Goal: Task Accomplishment & Management: Manage account settings

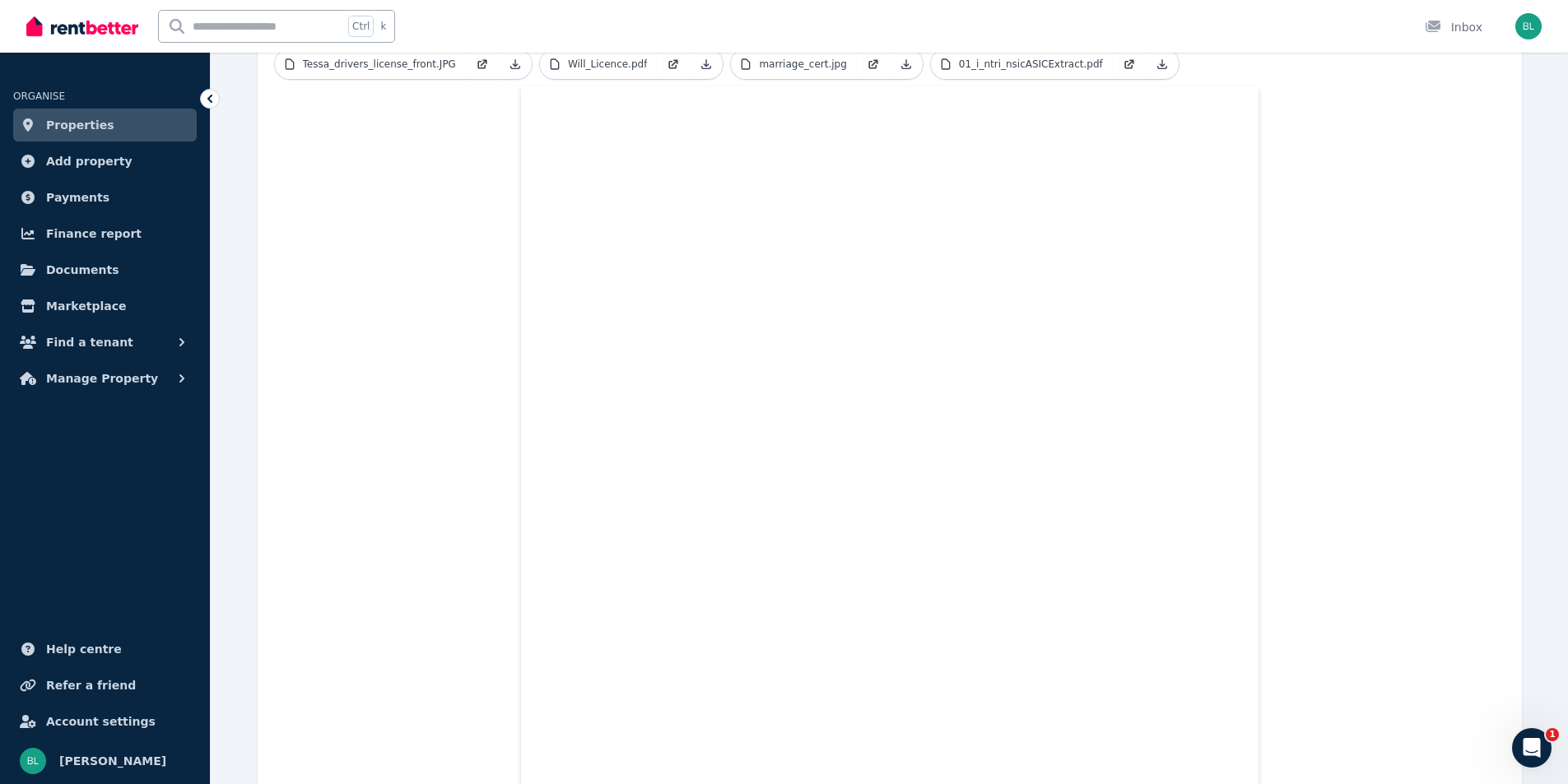
scroll to position [593, 0]
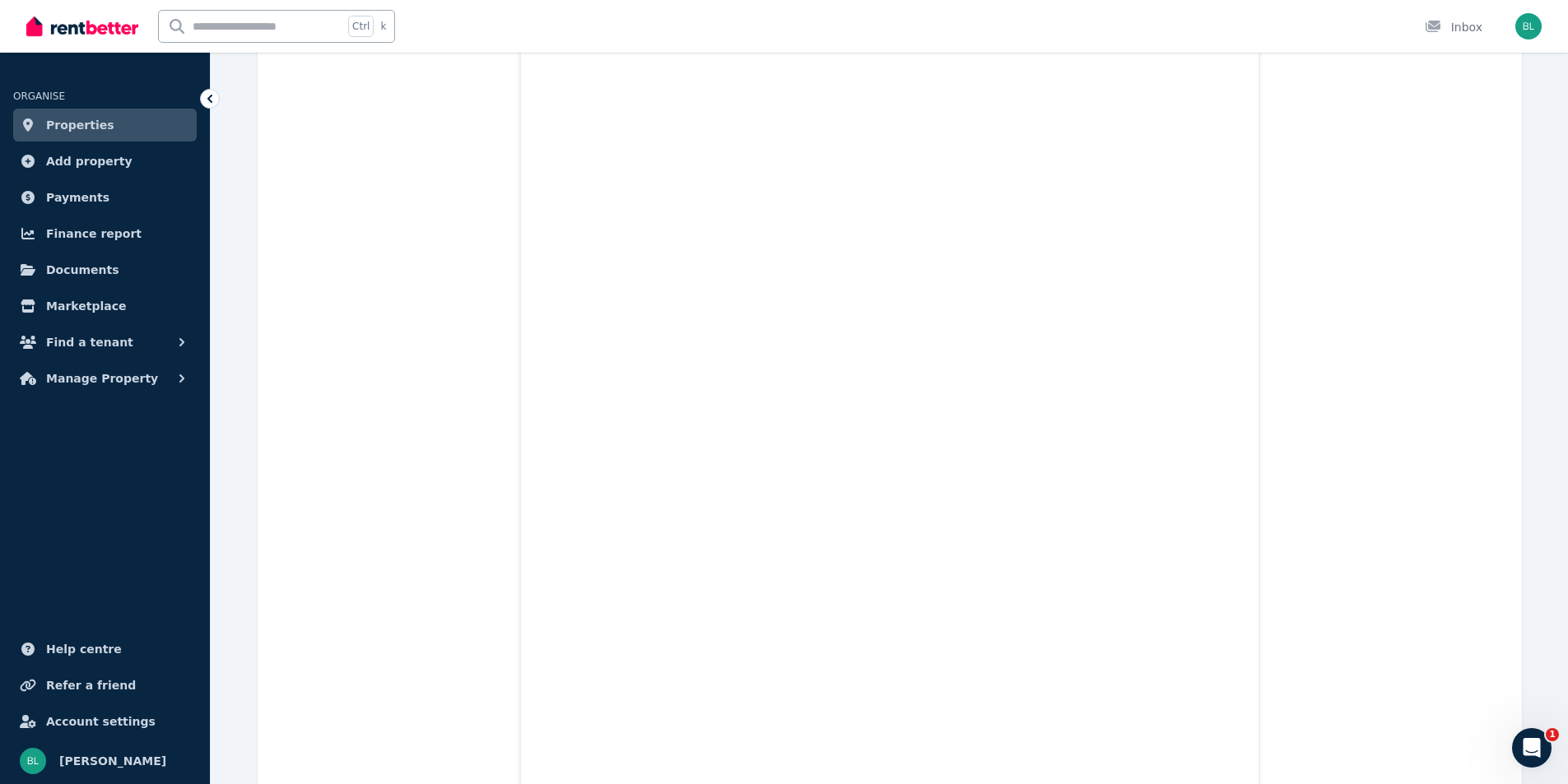
click at [73, 125] on span "Properties" at bounding box center [79, 124] width 68 height 20
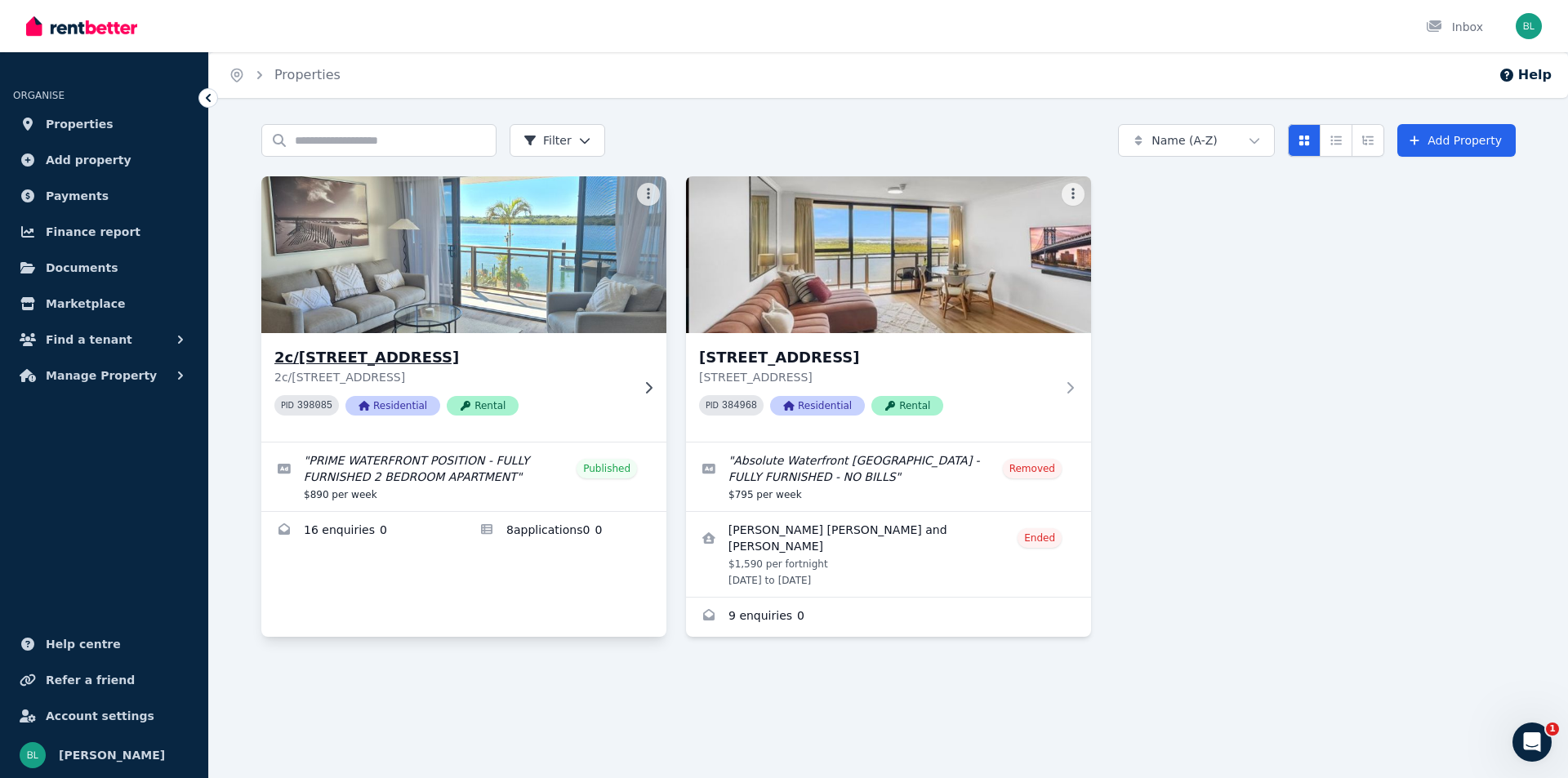
click at [497, 293] on img at bounding box center [464, 255] width 425 height 165
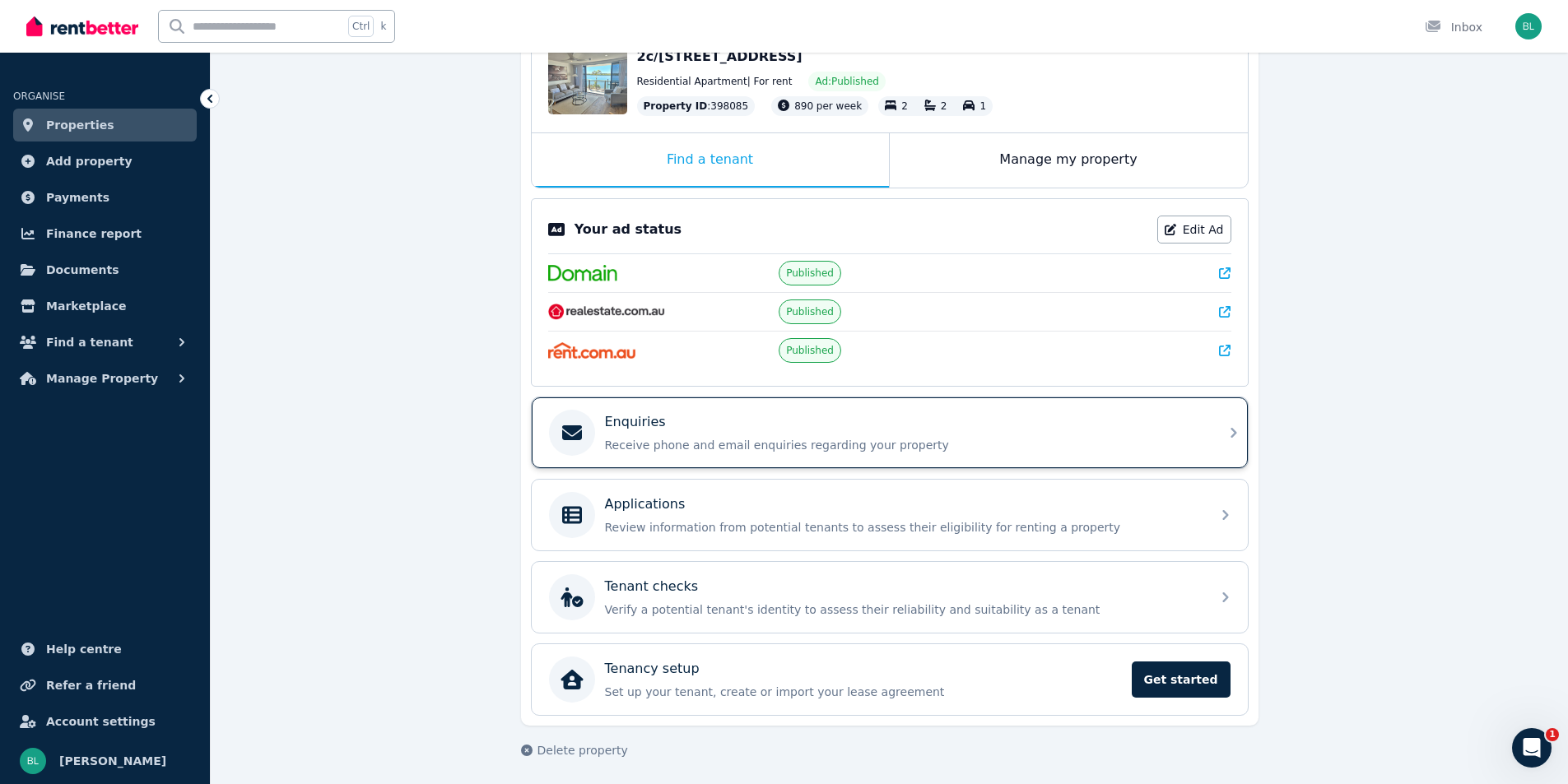
scroll to position [197, 0]
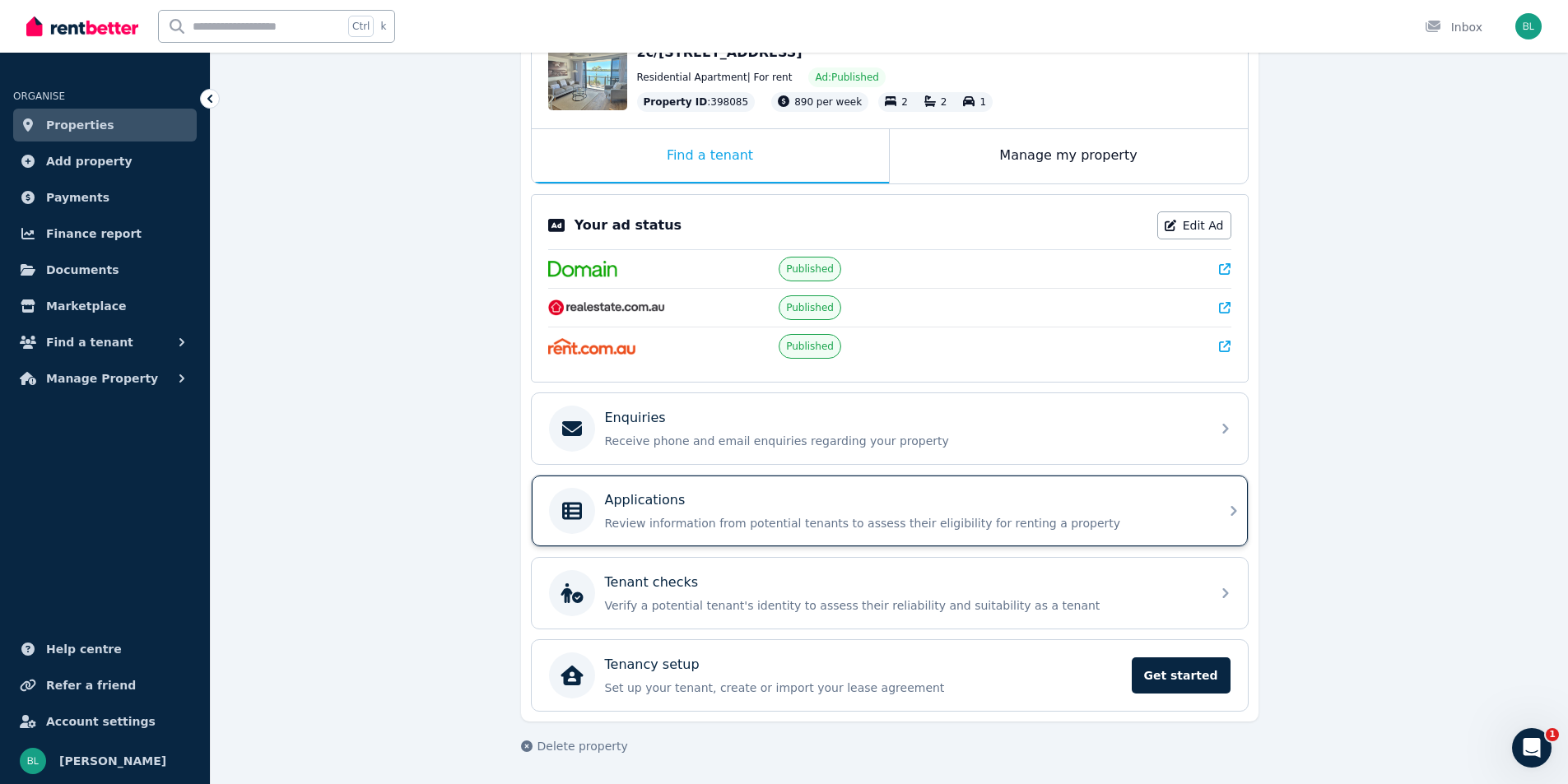
click at [776, 511] on div "Applications Review information from potential tenants to assess their eligibil…" at bounding box center [903, 511] width 596 height 41
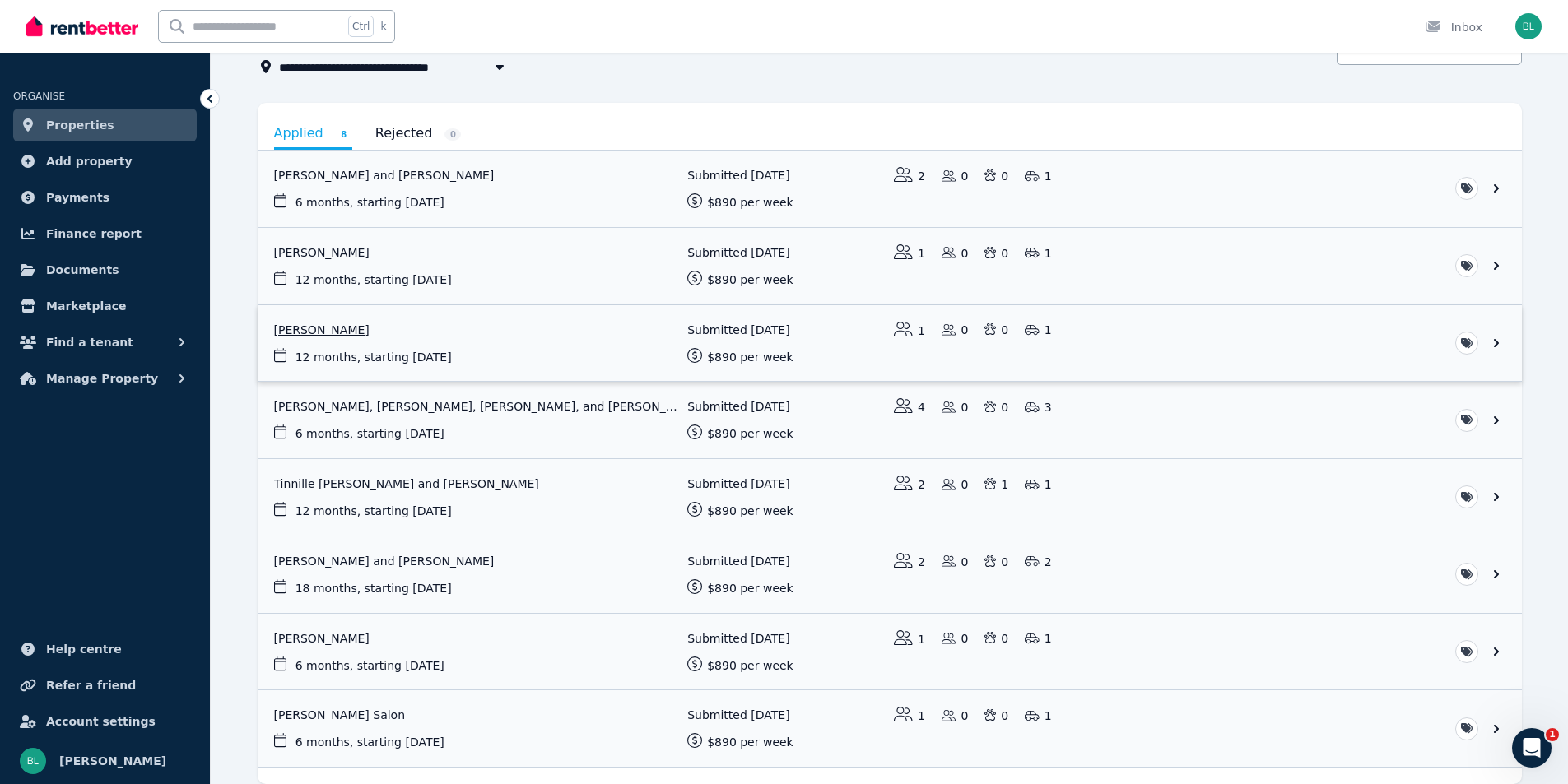
scroll to position [178, 0]
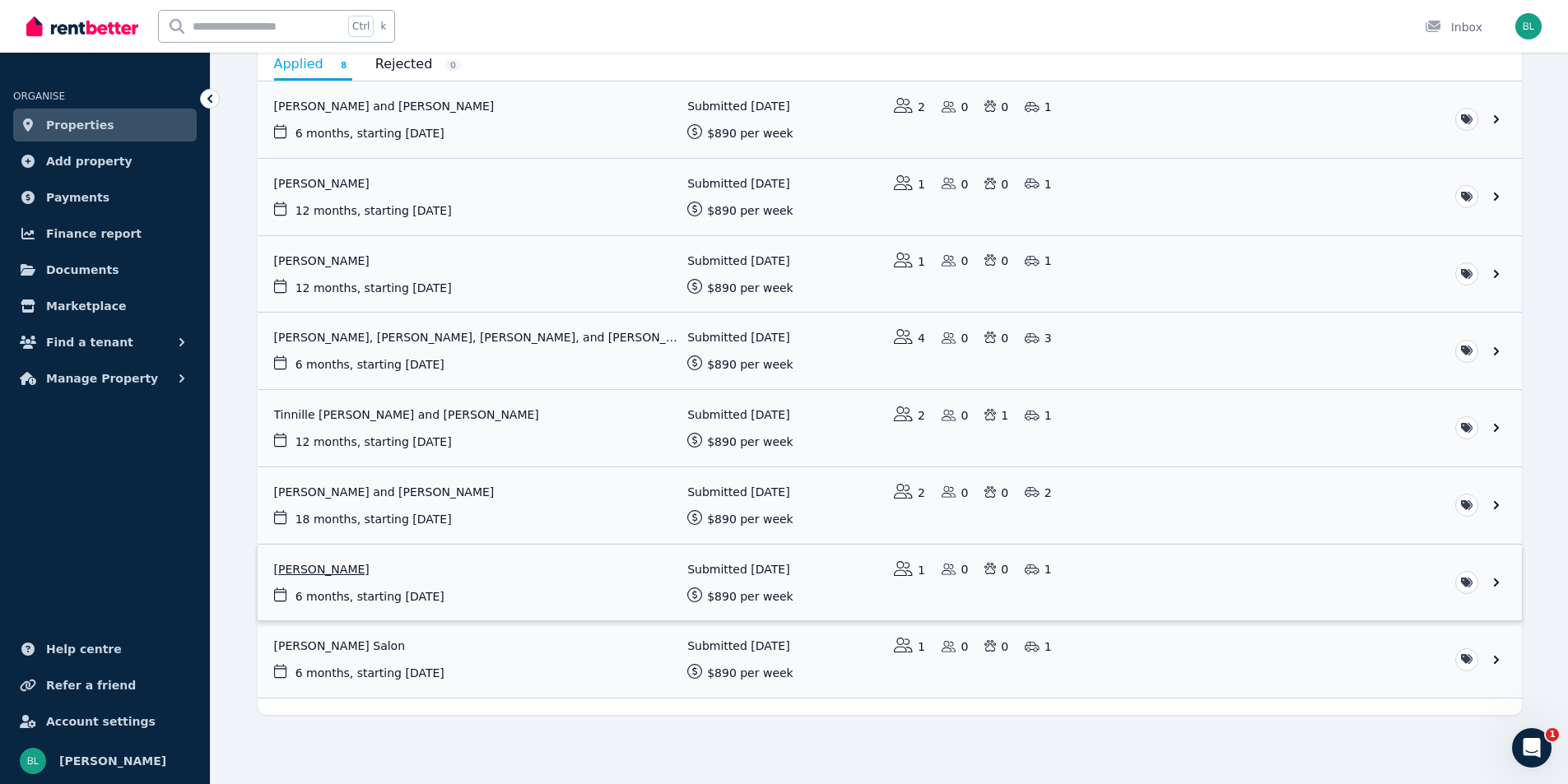
click at [318, 571] on link "View application: Martine Boys" at bounding box center [890, 583] width 1264 height 77
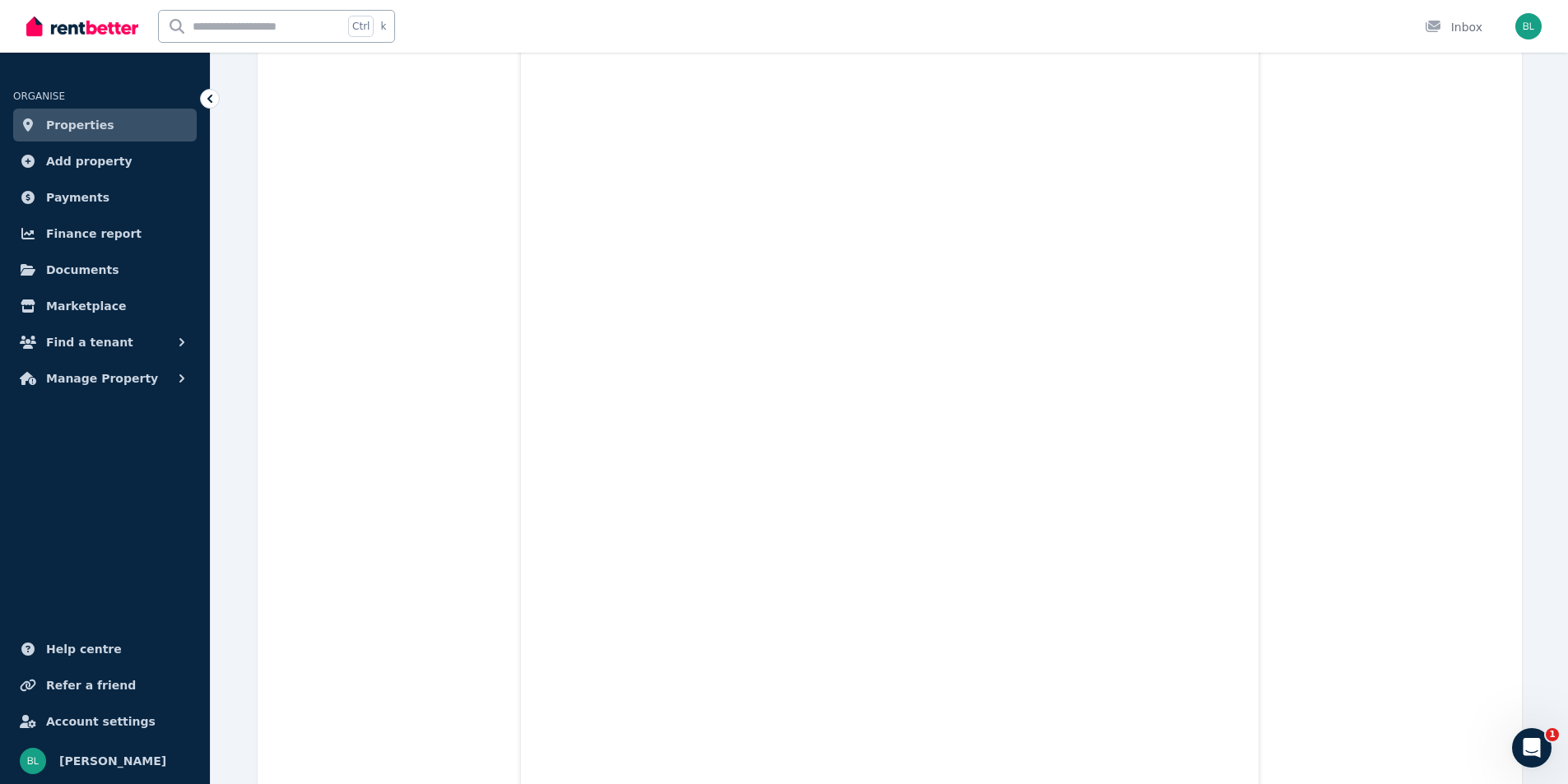
scroll to position [2742, 0]
click at [87, 134] on span "Properties" at bounding box center [79, 124] width 68 height 20
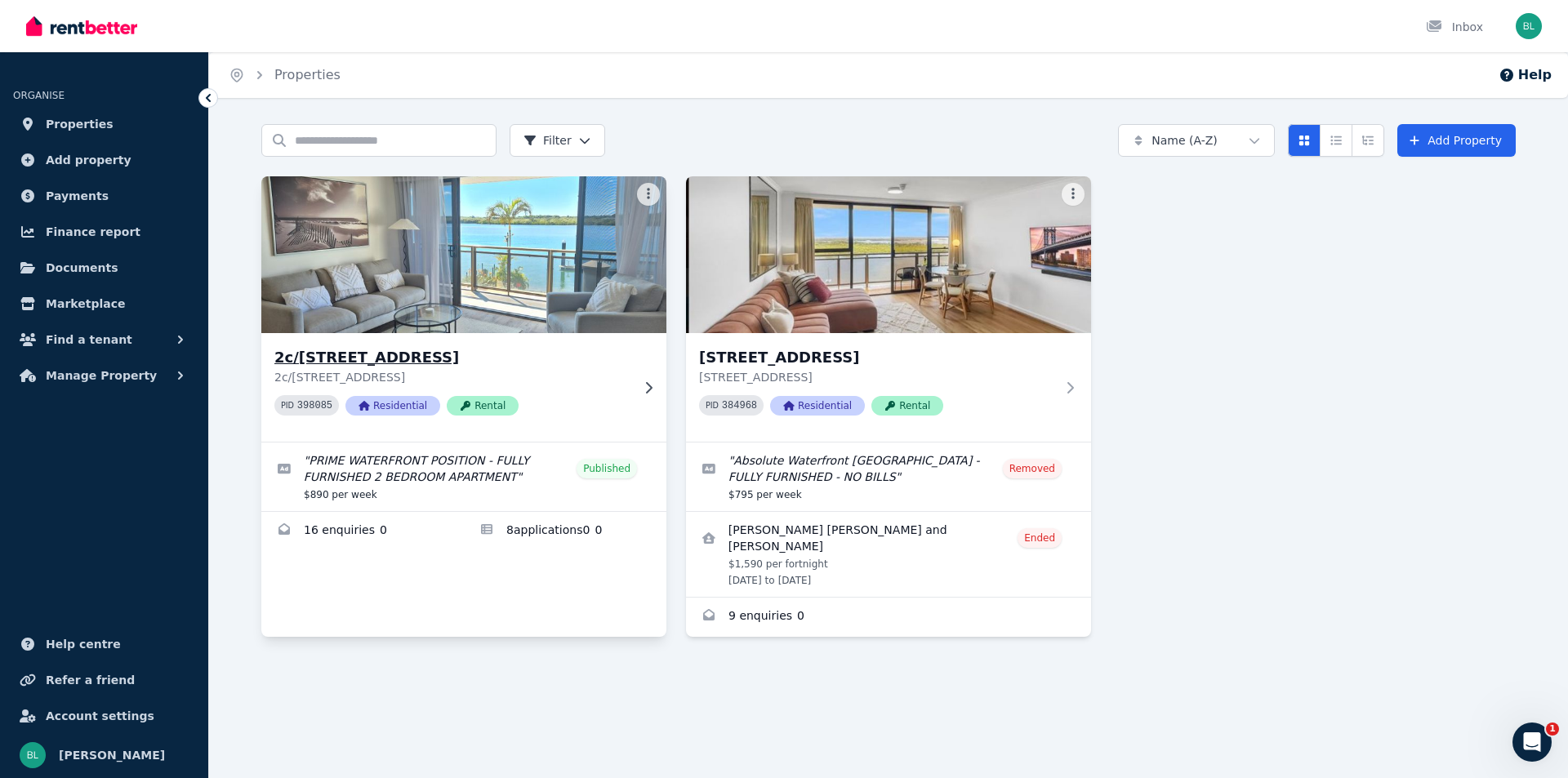
click at [403, 275] on img at bounding box center [464, 255] width 425 height 165
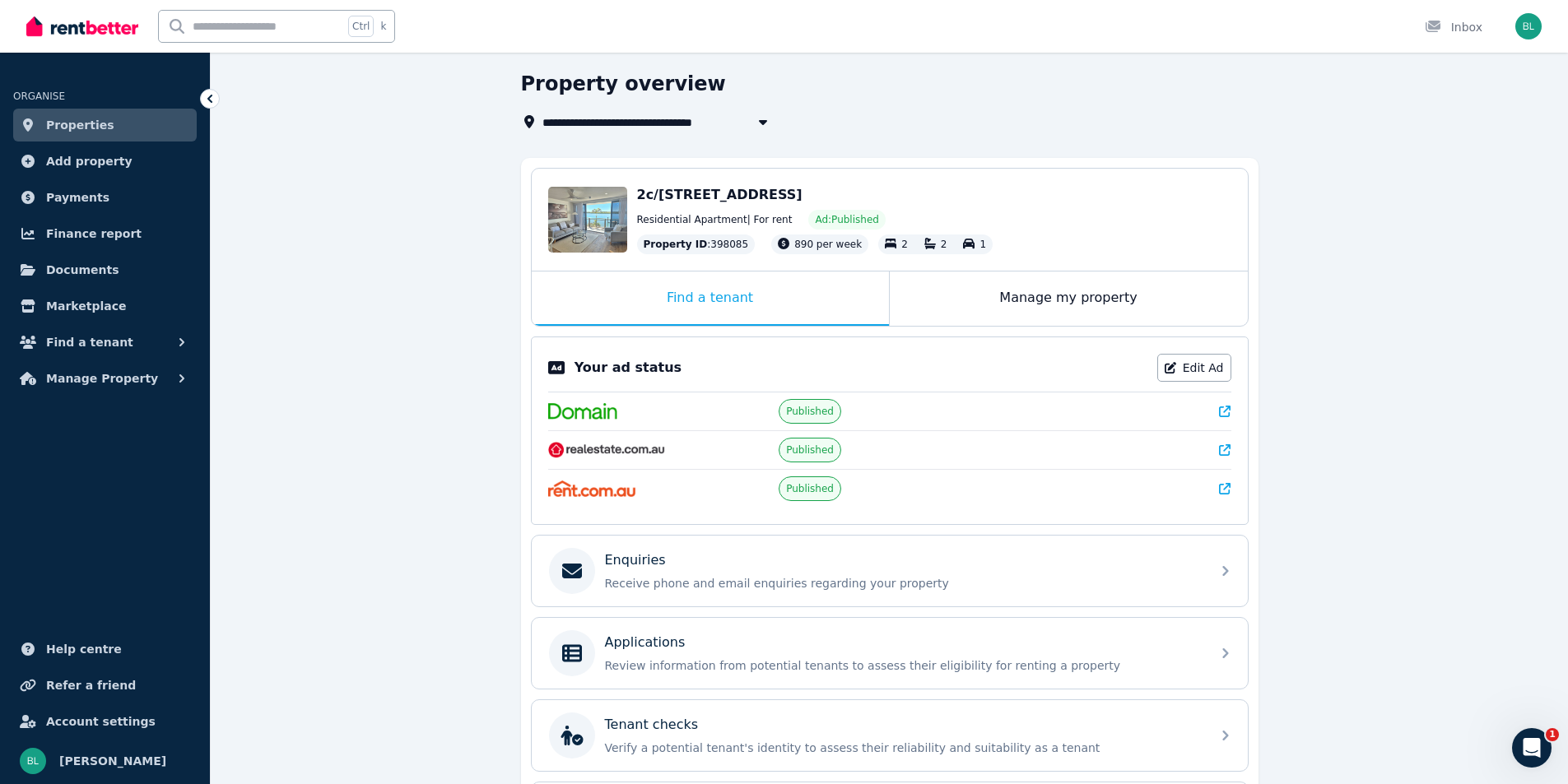
scroll to position [197, 0]
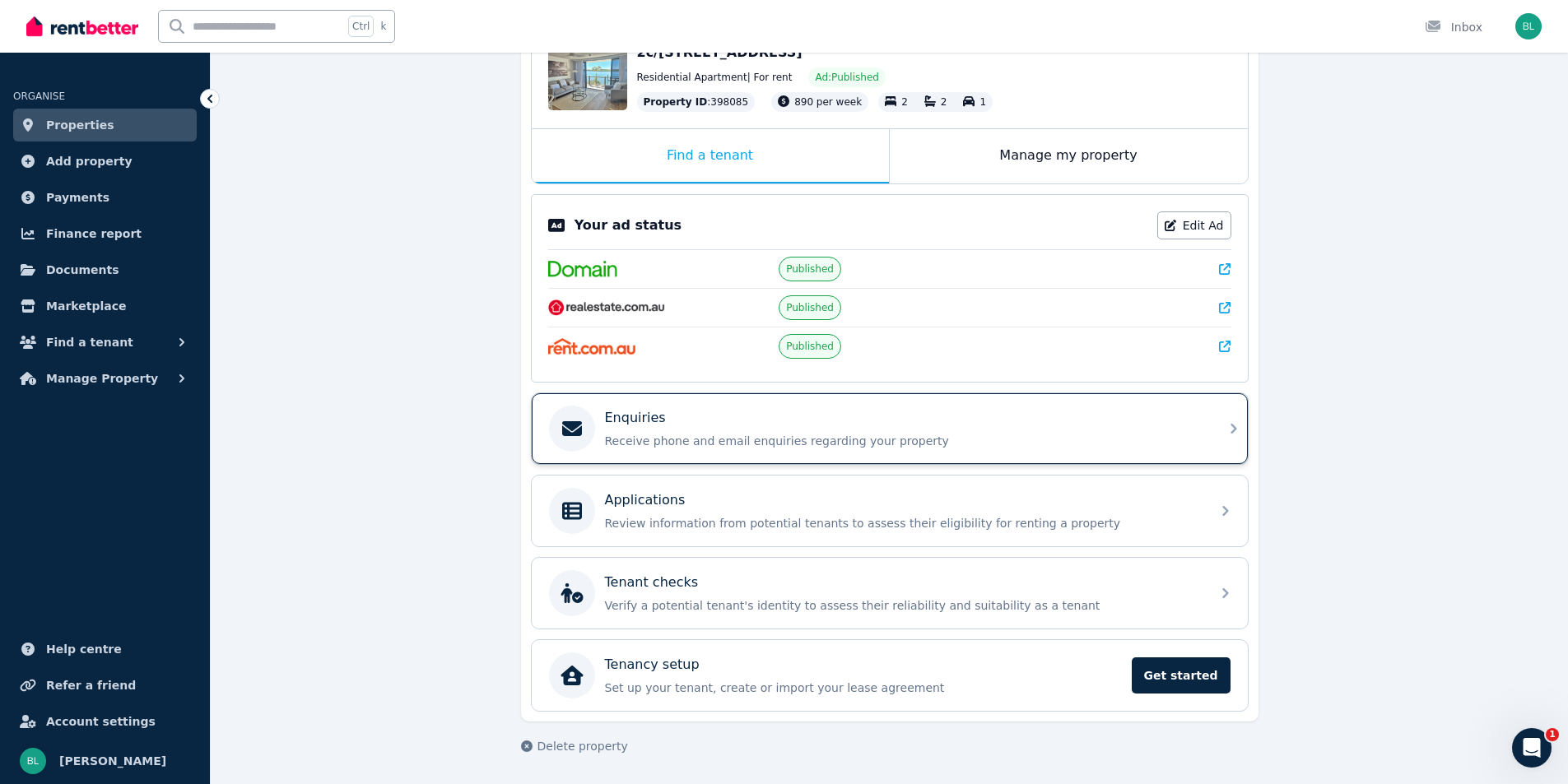
click at [701, 432] on div "Enquiries Receive phone and email enquiries regarding your property" at bounding box center [903, 428] width 596 height 41
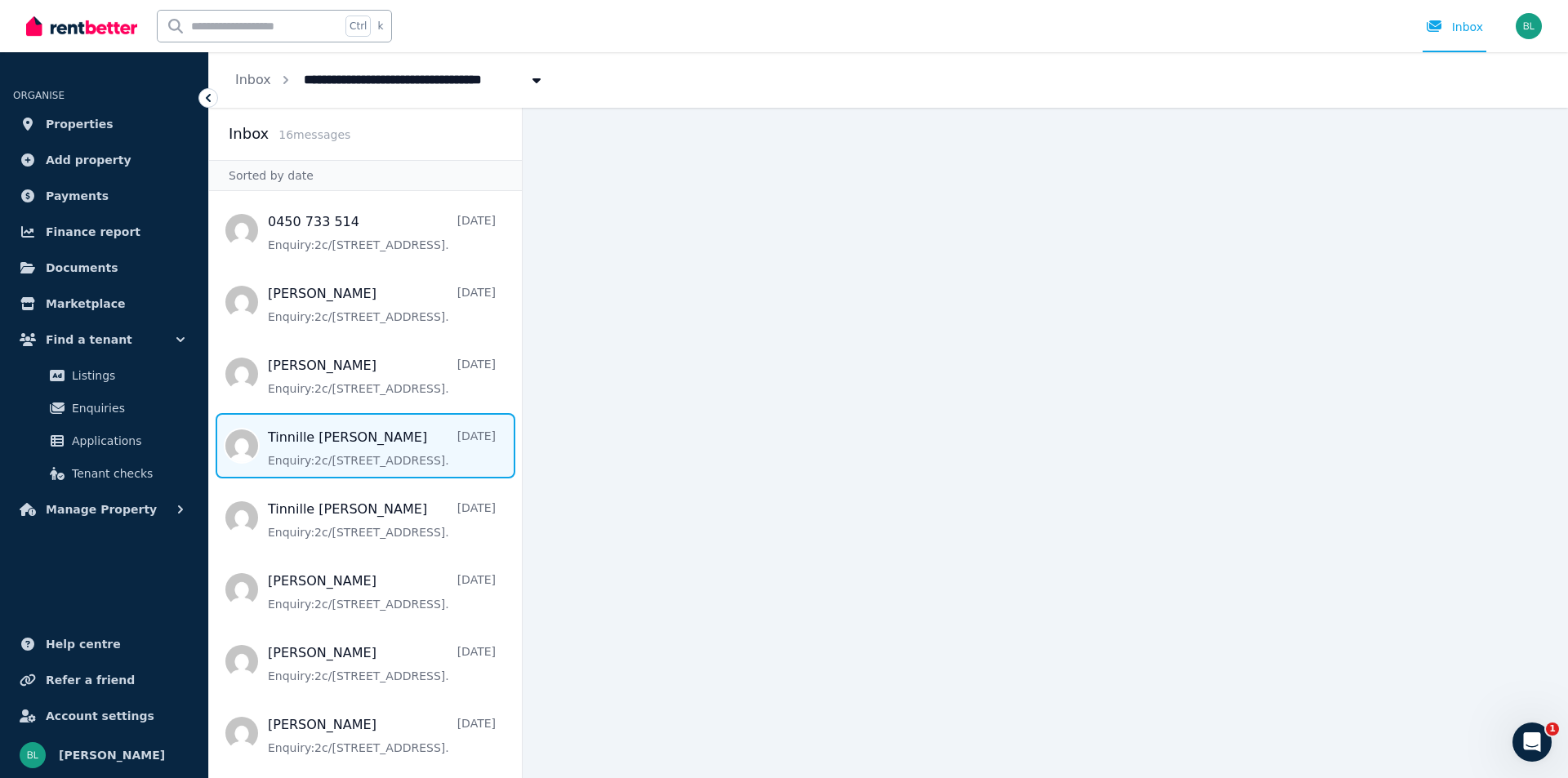
click at [340, 454] on span "Message list" at bounding box center [366, 445] width 313 height 66
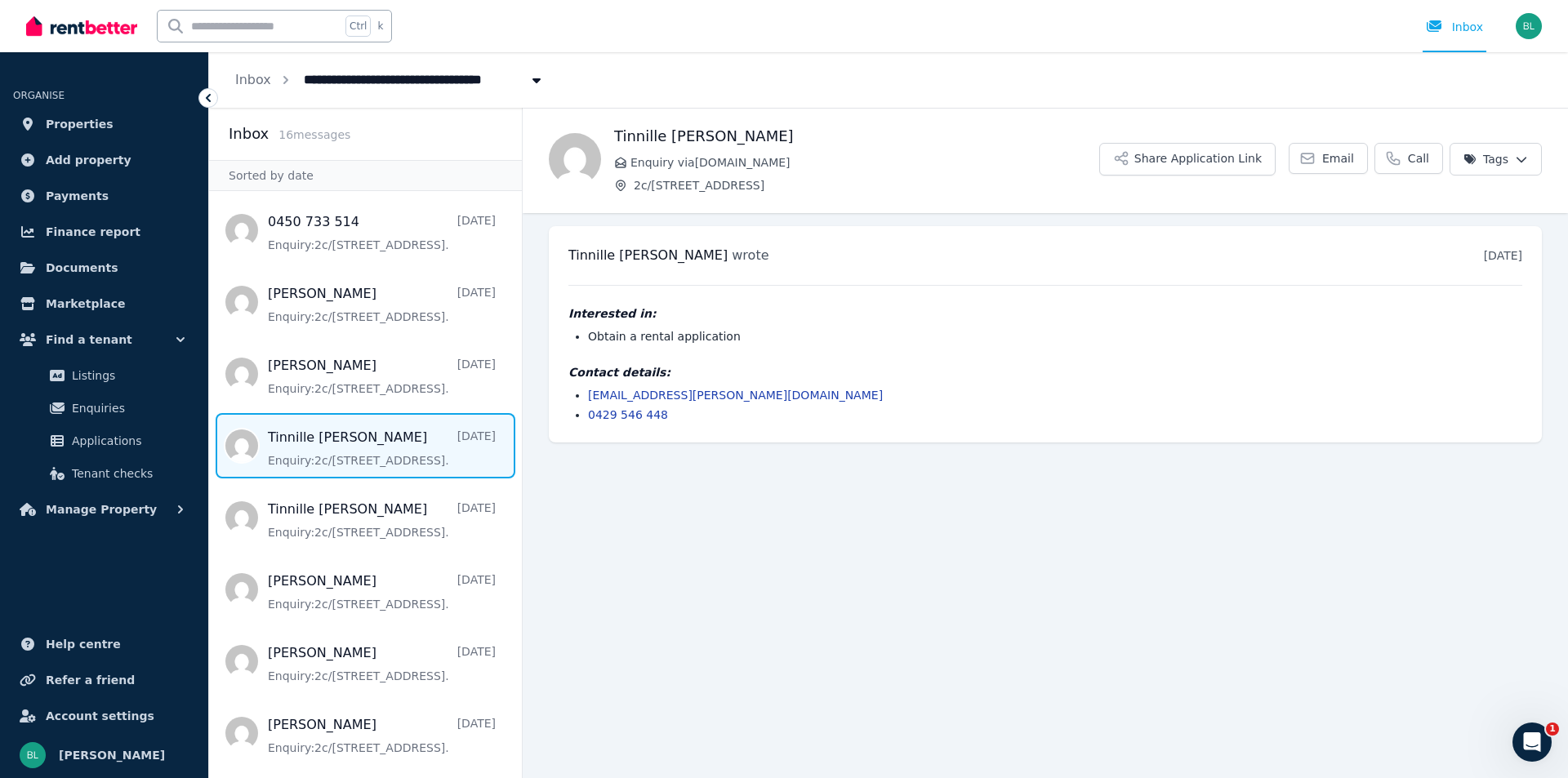
click at [216, 100] on icon at bounding box center [208, 98] width 17 height 17
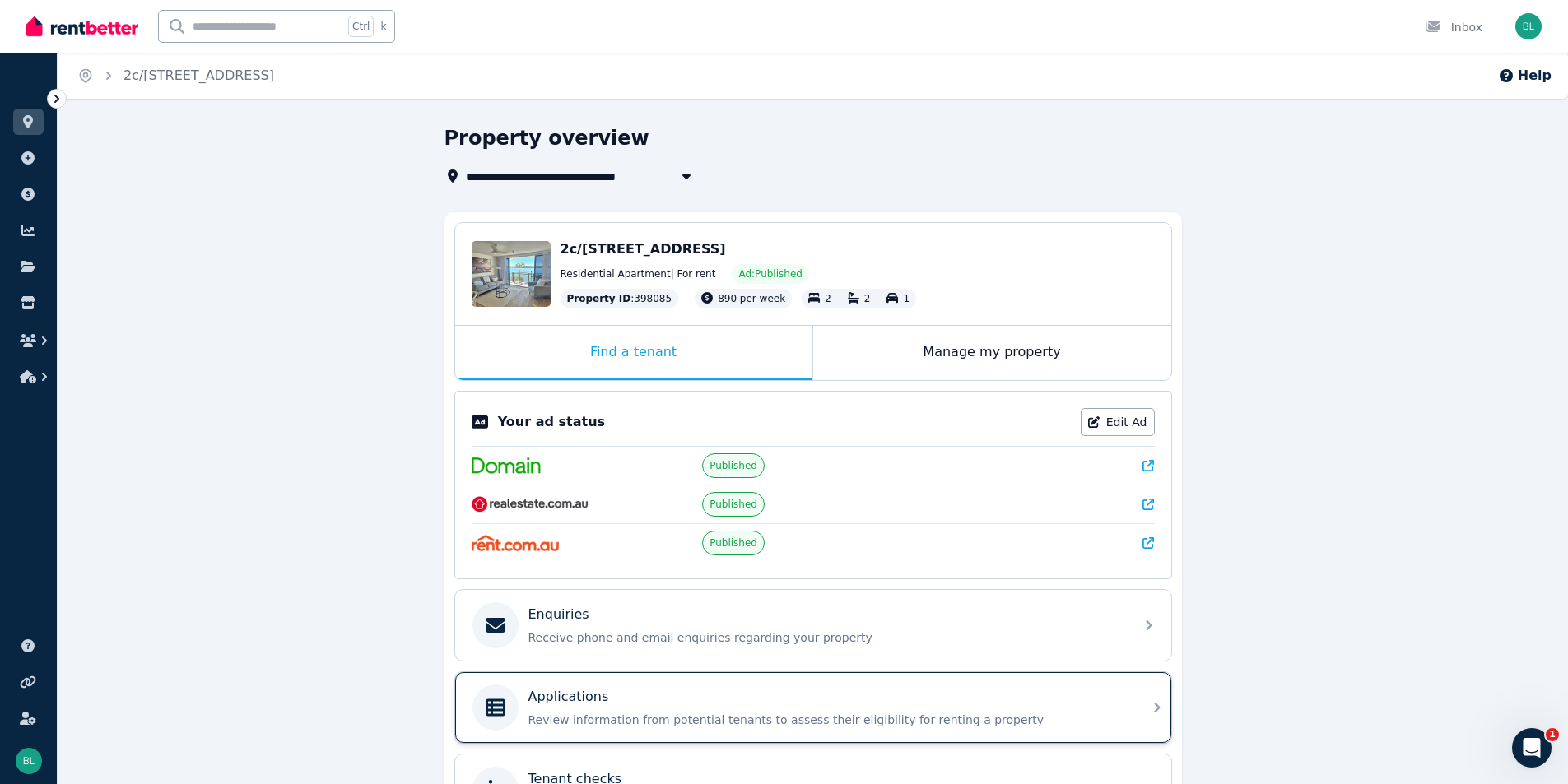
click at [694, 692] on div "Applications" at bounding box center [826, 696] width 596 height 20
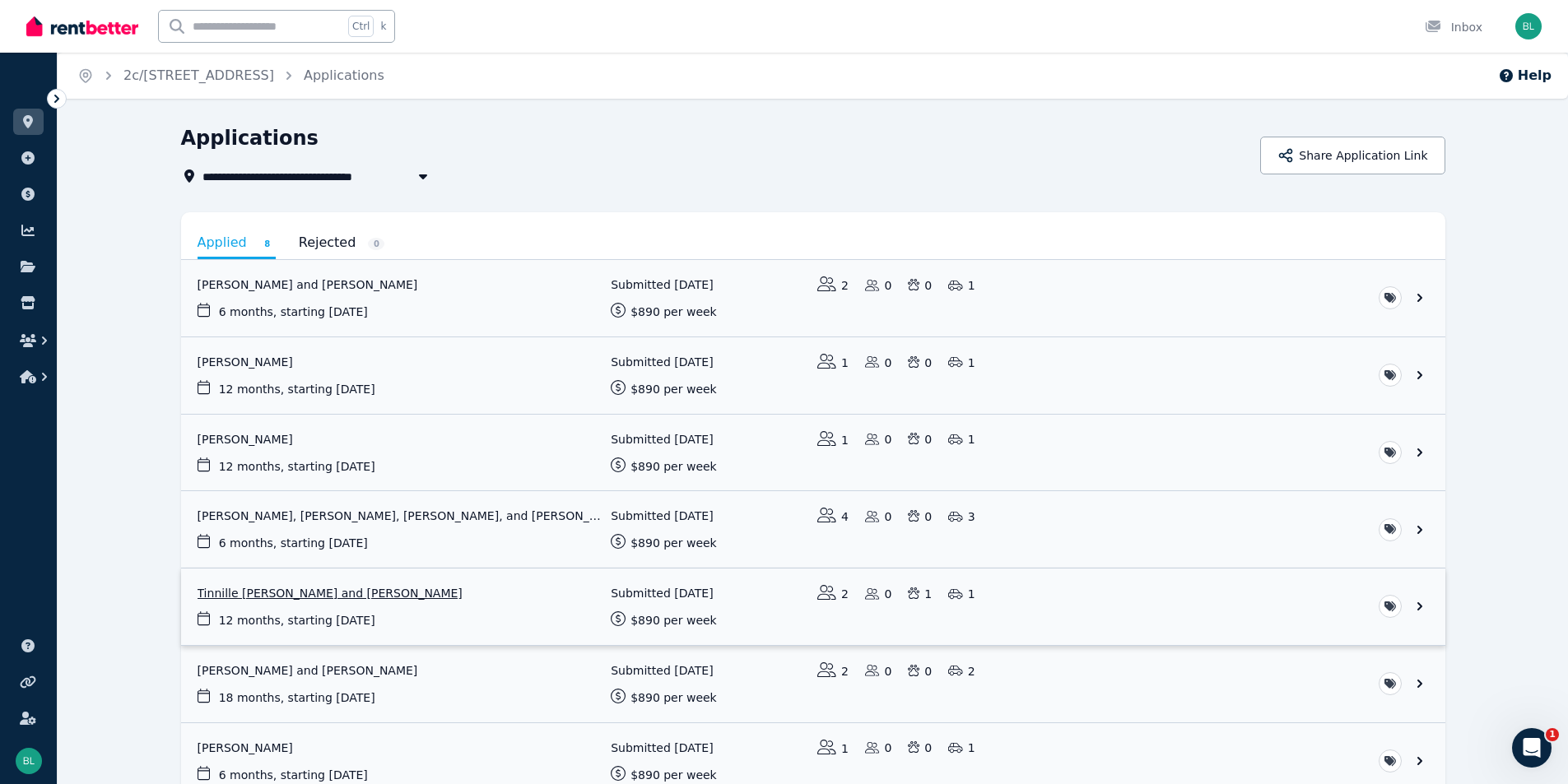
click at [345, 595] on link "View application: Tinnille Jane Whiley and Waylyn Chase" at bounding box center [813, 607] width 1264 height 77
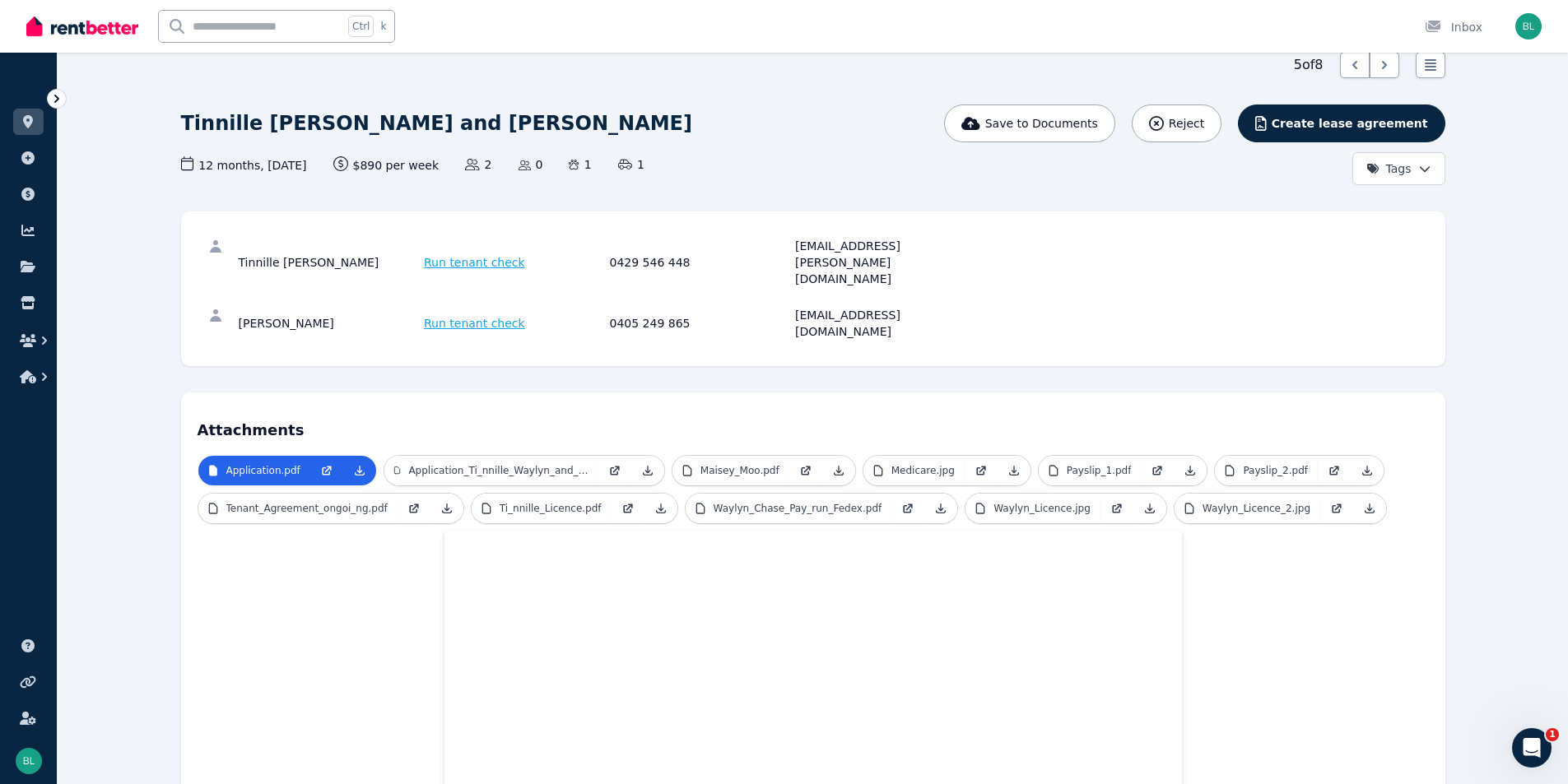
scroll to position [109, 0]
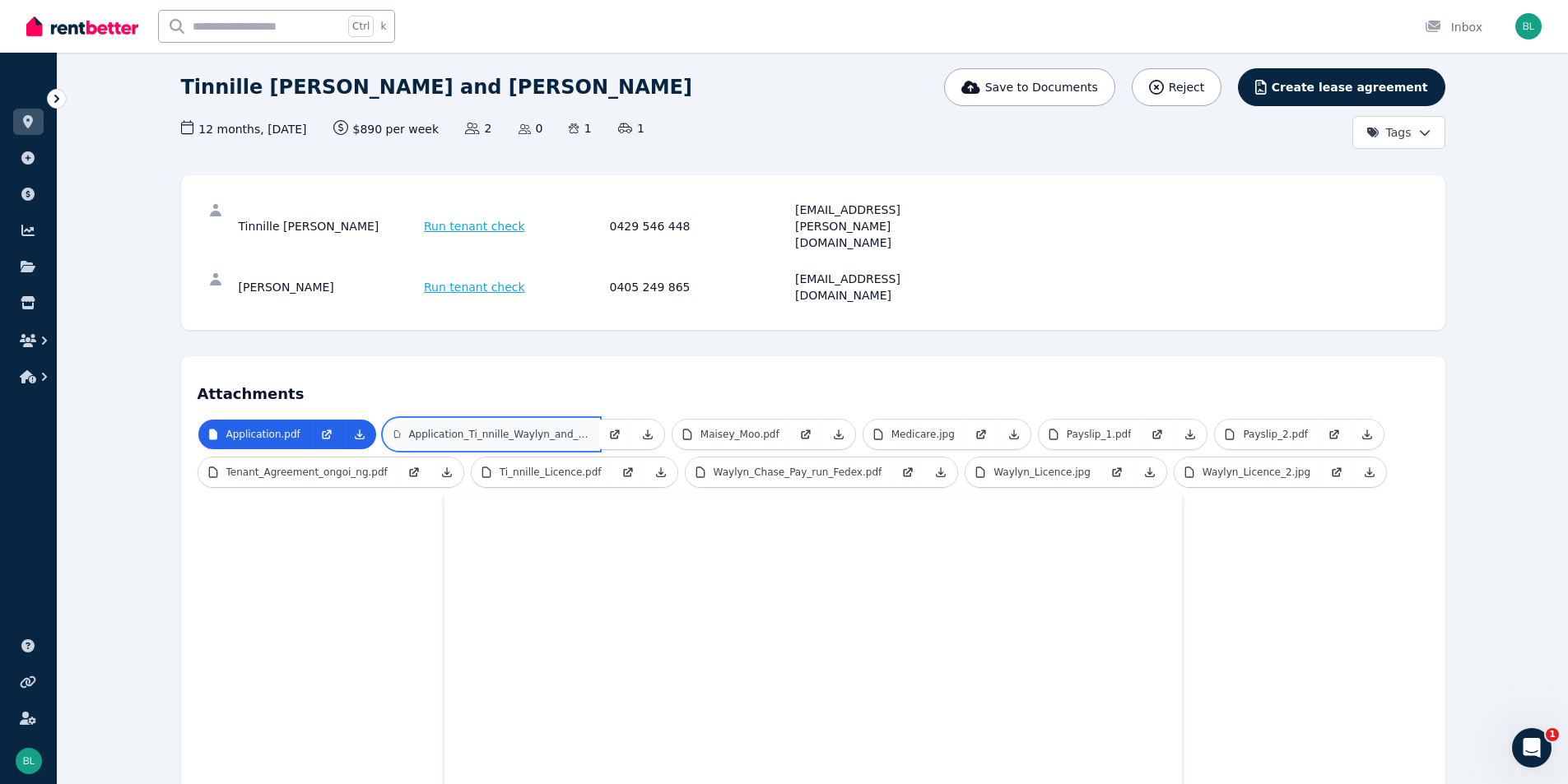
click at [532, 427] on p "Application_Ti_nnille_Waylyn_and_Maisey_Moo.pdf" at bounding box center [498, 434] width 179 height 13
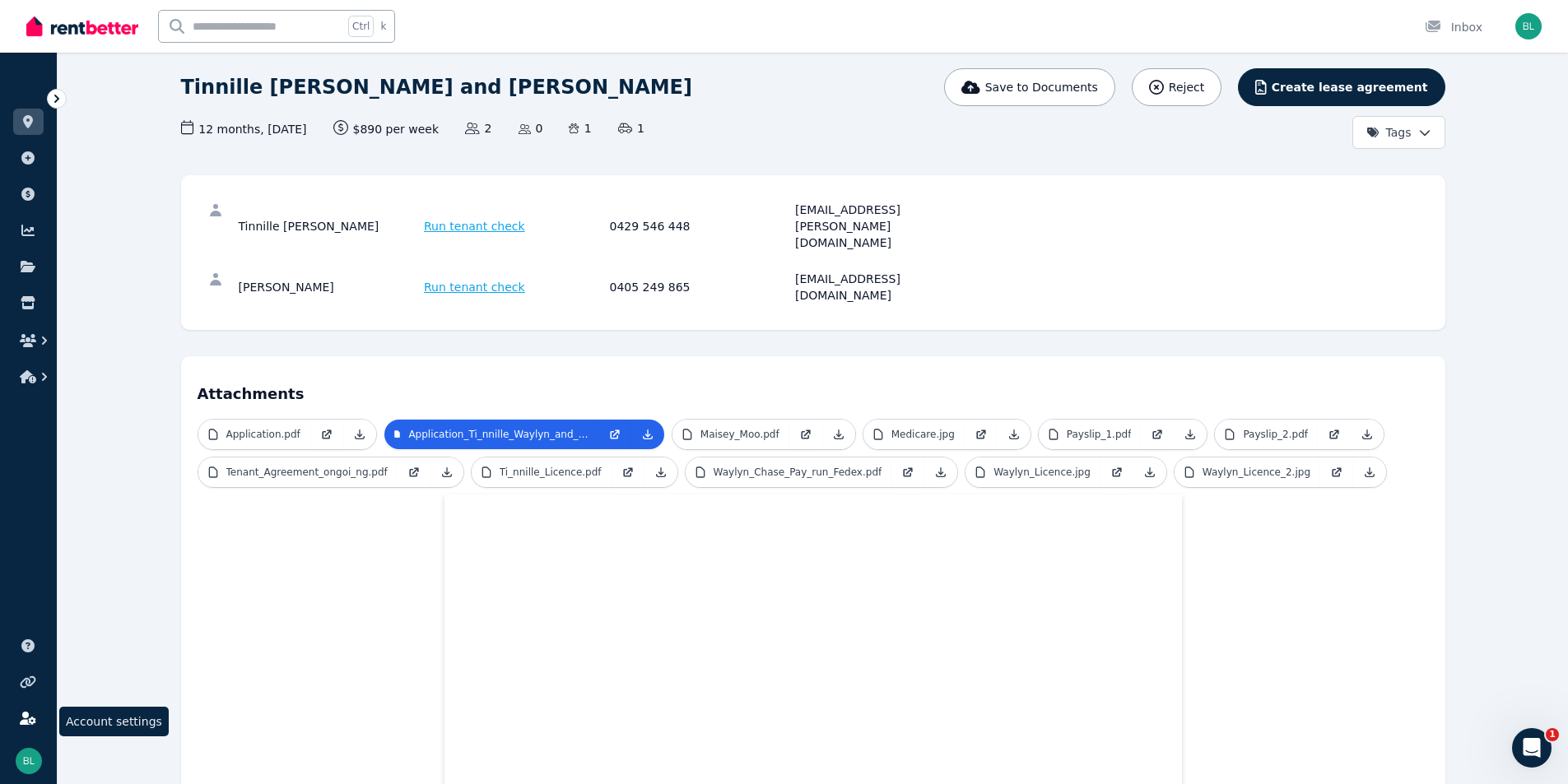
click at [24, 719] on icon at bounding box center [28, 719] width 17 height 13
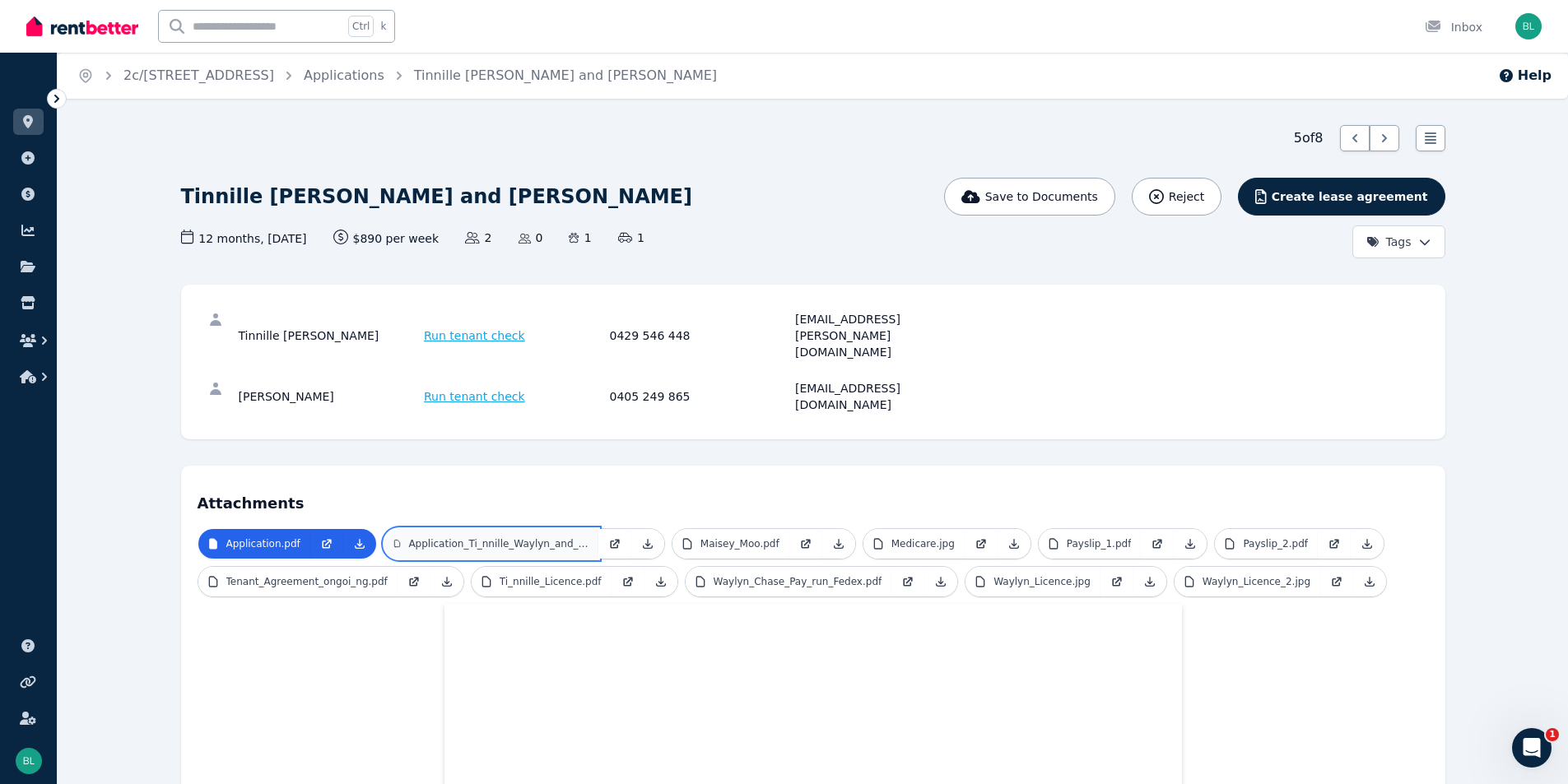
click at [473, 528] on ul "Application.pdf Application_Ti_nnille_Waylyn_and_Maisey_Moo.pdf Maisey_Moo.pdf …" at bounding box center [813, 566] width 1232 height 76
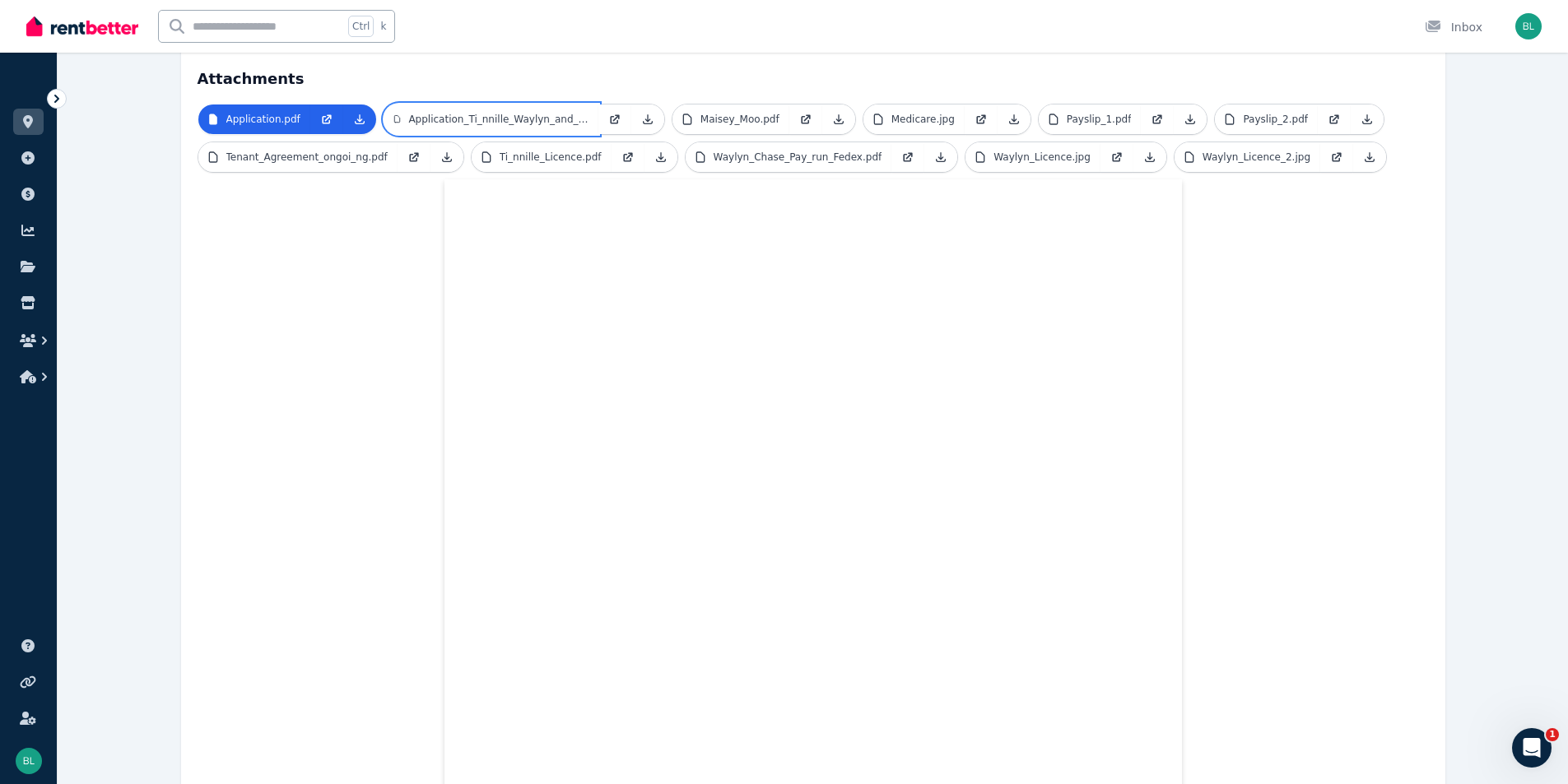
scroll to position [335, 0]
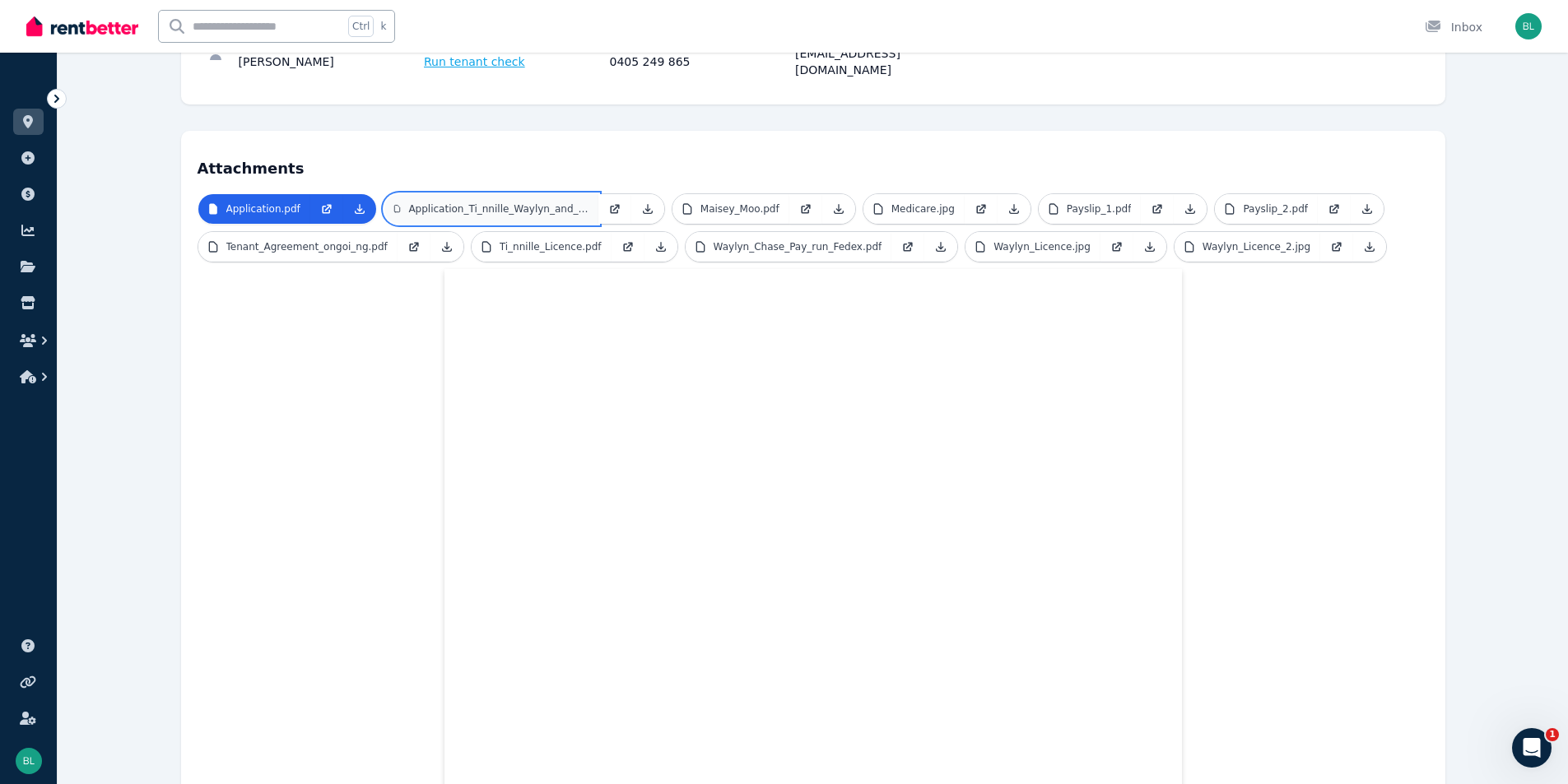
click at [504, 194] on link "Application_Ti_nnille_Waylyn_and_Maisey_Moo.pdf" at bounding box center [491, 209] width 214 height 30
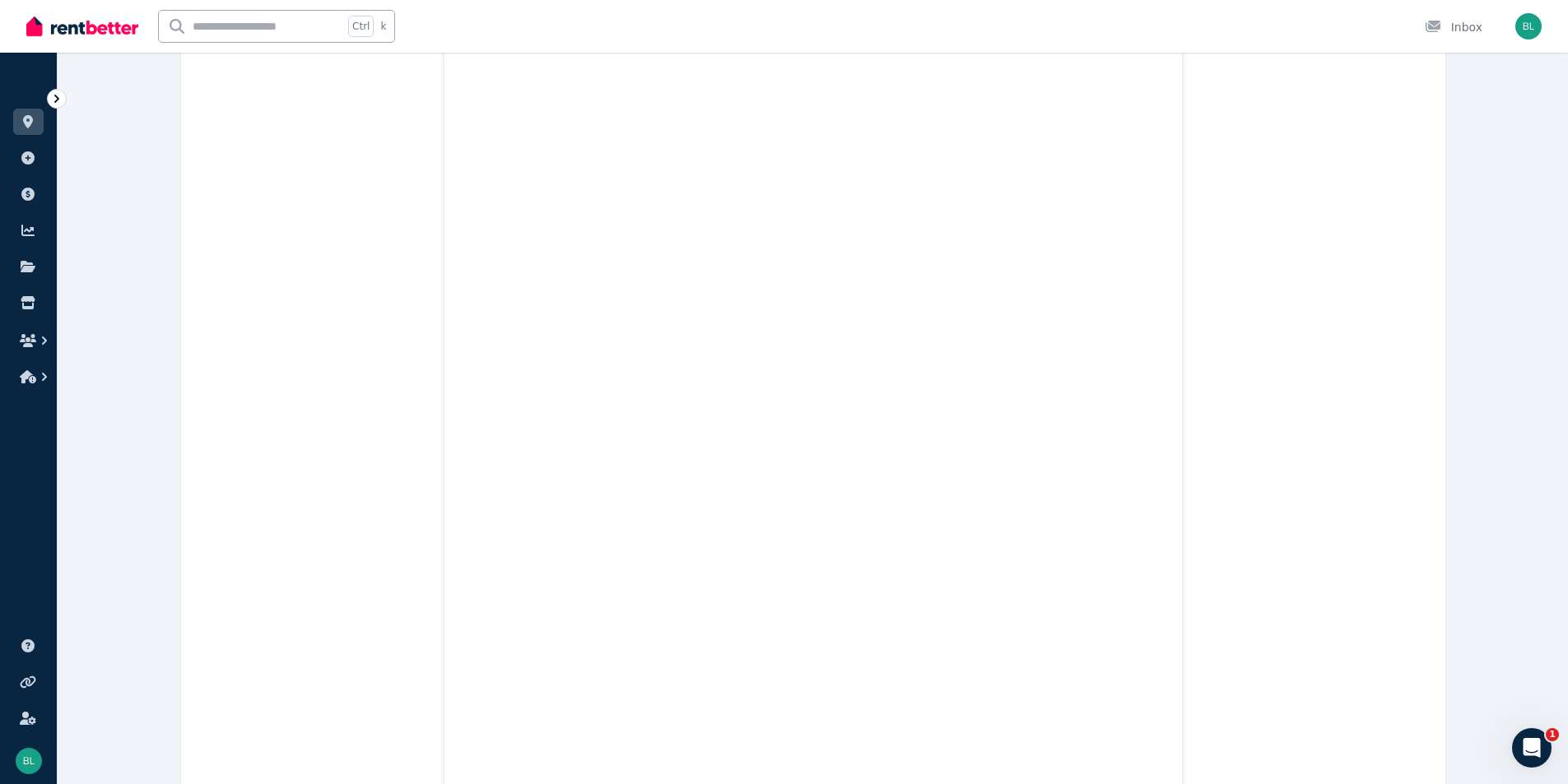
scroll to position [775, 0]
